Goal: Find specific page/section: Find specific page/section

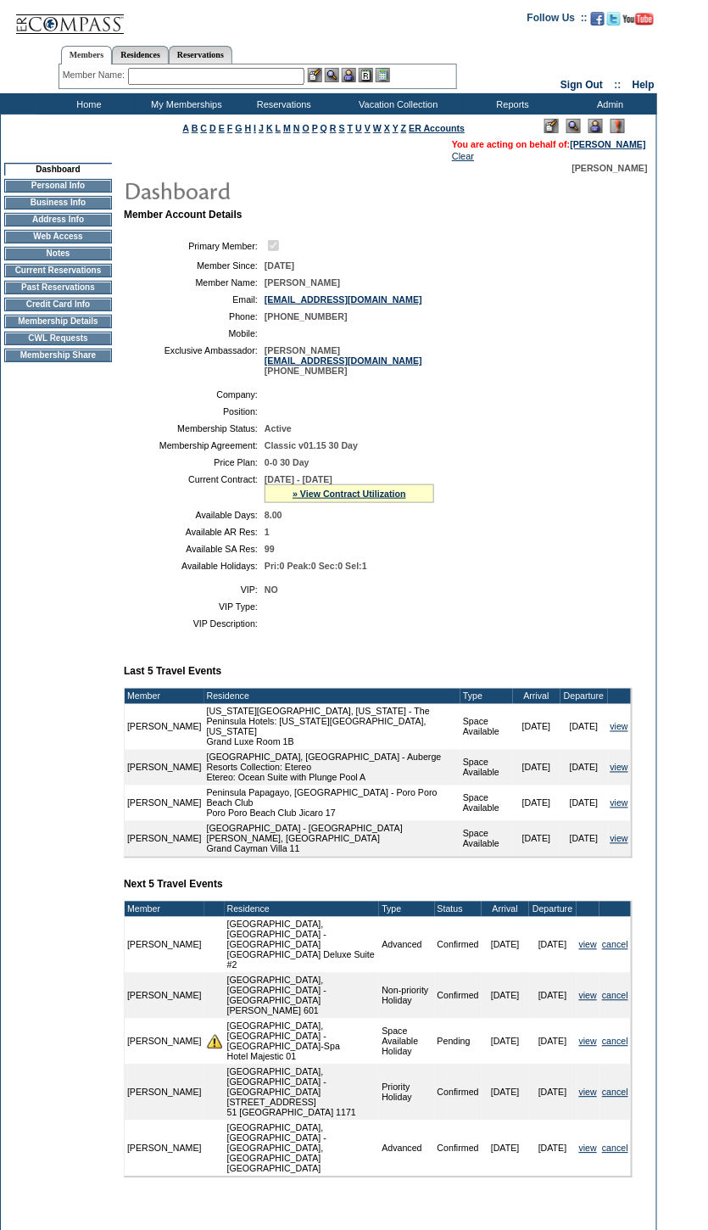
click at [207, 77] on input "text" at bounding box center [216, 76] width 176 height 17
click at [384, 499] on link "» View Contract Utilization" at bounding box center [350, 493] width 114 height 10
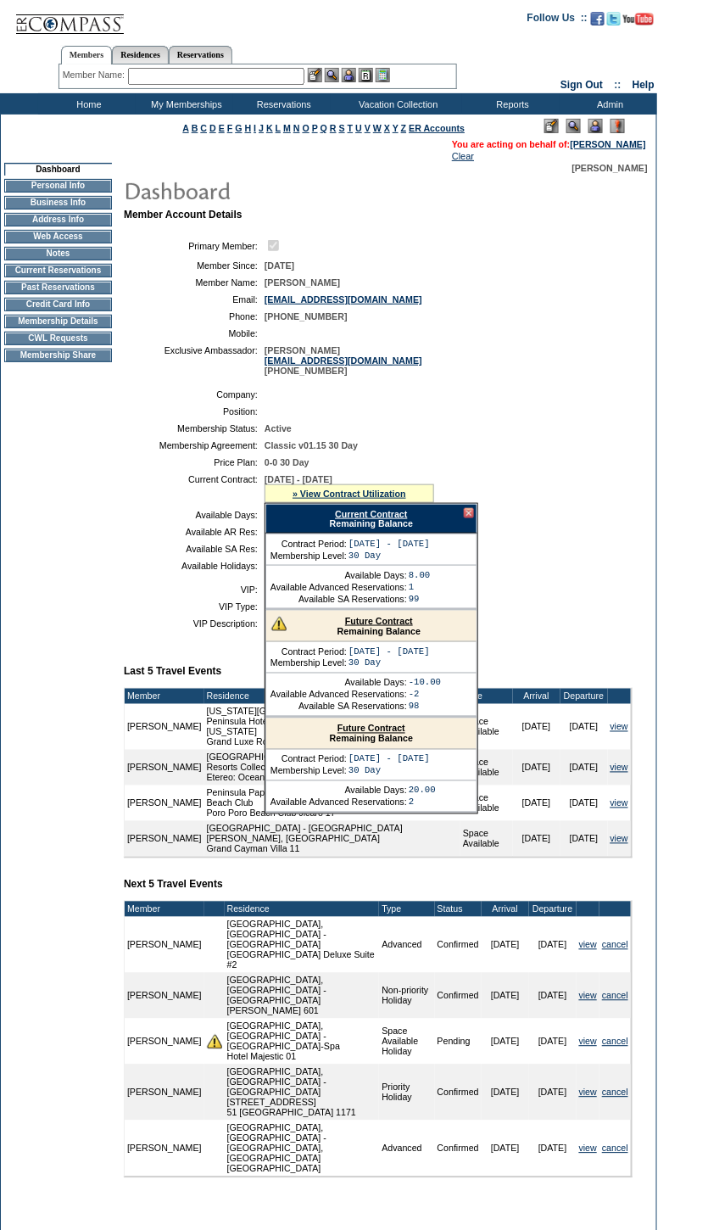
click at [466, 518] on div at bounding box center [469, 513] width 10 height 10
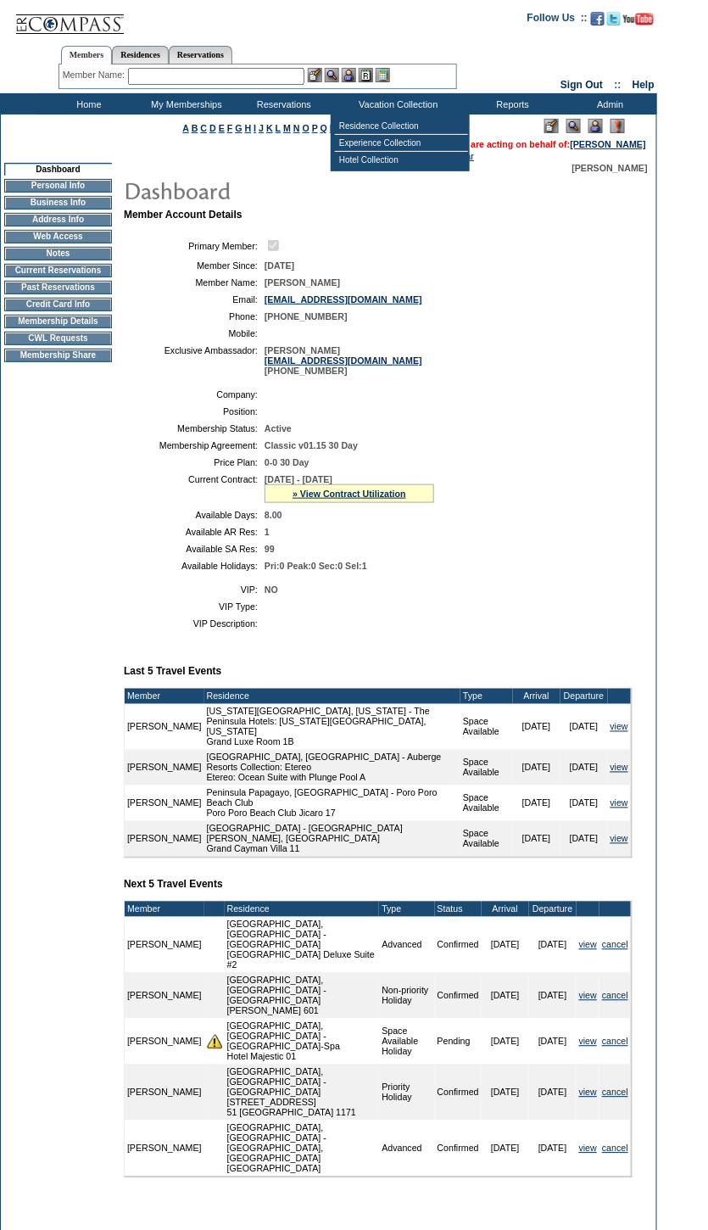
drag, startPoint x: 258, startPoint y: 82, endPoint x: 264, endPoint y: 75, distance: 9.0
click at [260, 81] on input "text" at bounding box center [216, 76] width 176 height 17
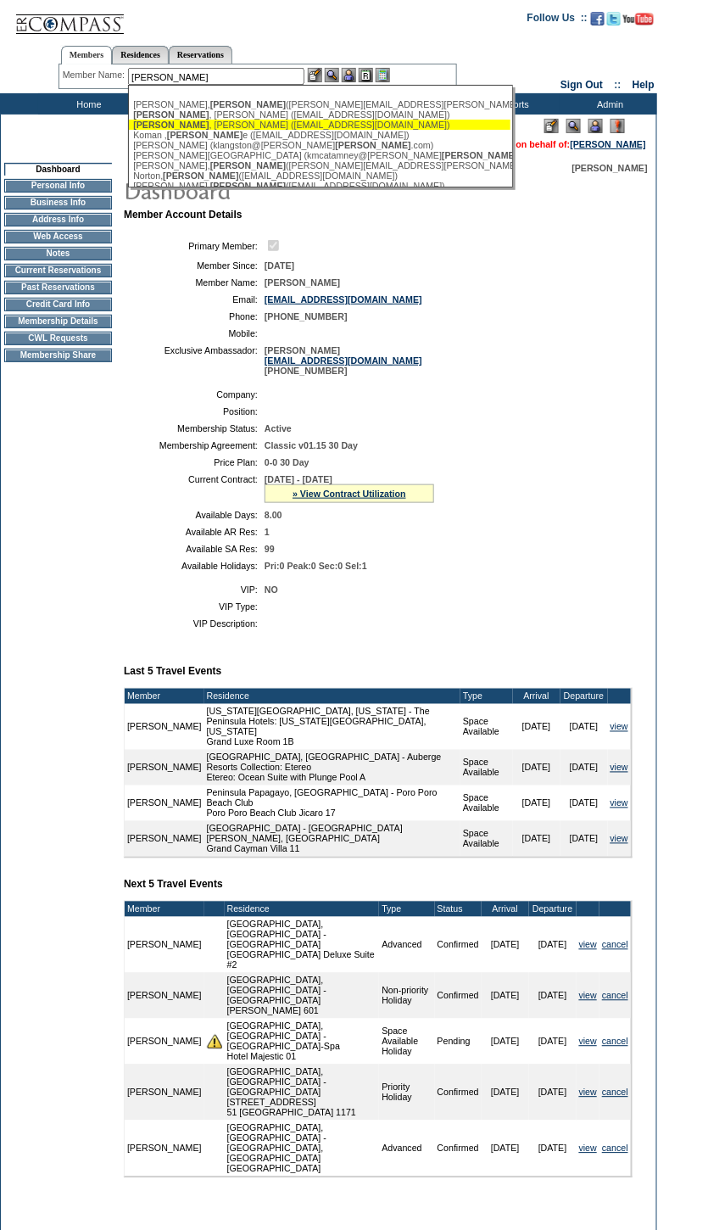
click at [321, 124] on div "Blair , Elizabeth (bethblair1023@gmail.com)" at bounding box center [319, 125] width 373 height 10
type input "Blair, Elizabeth (bethblair1023@gmail.com)"
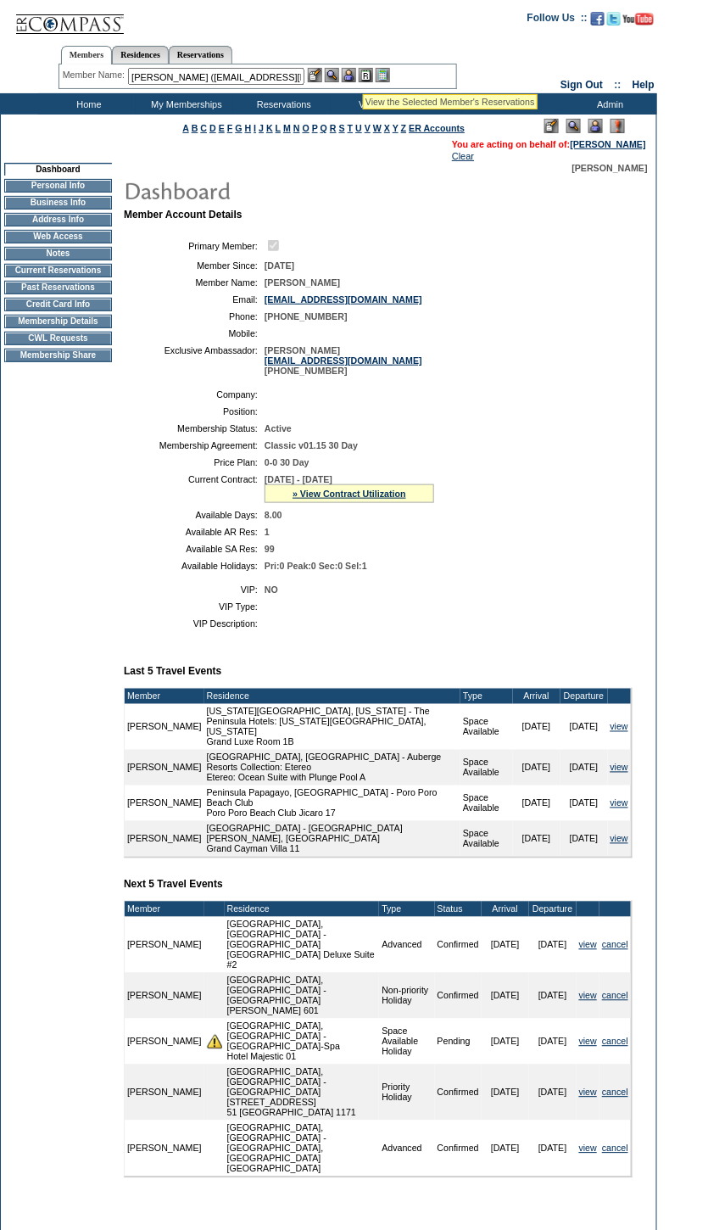
click at [352, 72] on img at bounding box center [349, 75] width 14 height 14
click at [334, 71] on img at bounding box center [332, 75] width 14 height 14
